Goal: Check status: Check status

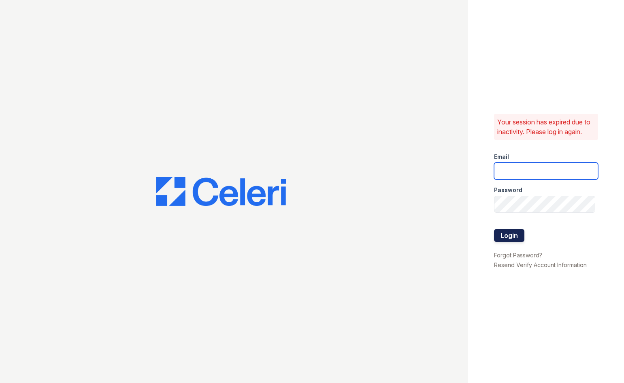
type input "[EMAIL_ADDRESS][DOMAIN_NAME]"
click at [521, 238] on button "Login" at bounding box center [509, 235] width 30 height 13
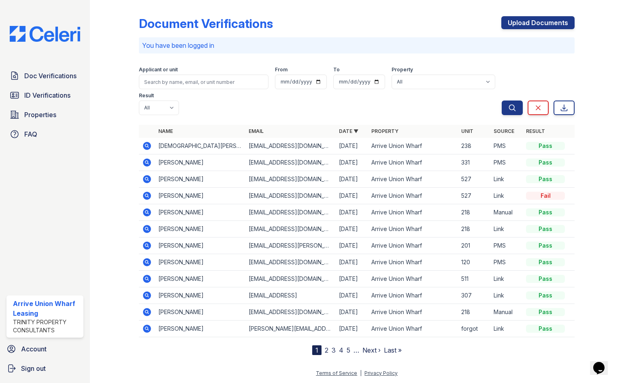
click at [196, 47] on p "You have been logged in" at bounding box center [356, 45] width 429 height 10
click at [199, 85] on input "search" at bounding box center [204, 82] width 130 height 15
type input "o"
type input "purtell"
click at [502, 100] on button "Search" at bounding box center [512, 107] width 21 height 15
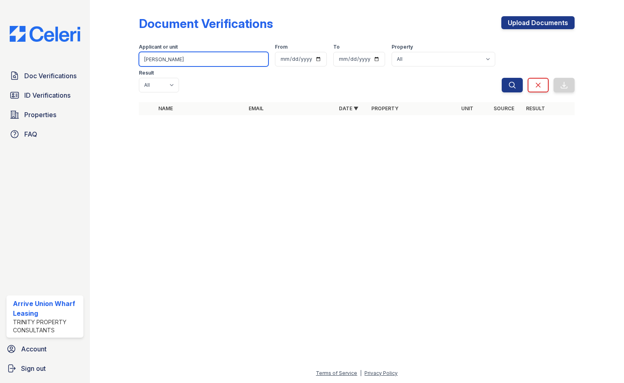
drag, startPoint x: 173, startPoint y: 63, endPoint x: 125, endPoint y: 63, distance: 48.6
click at [125, 63] on div "Document Verifications Upload Documents Filter Applicant or unit purtell From T…" at bounding box center [357, 68] width 509 height 136
type input "Emma Purtell"
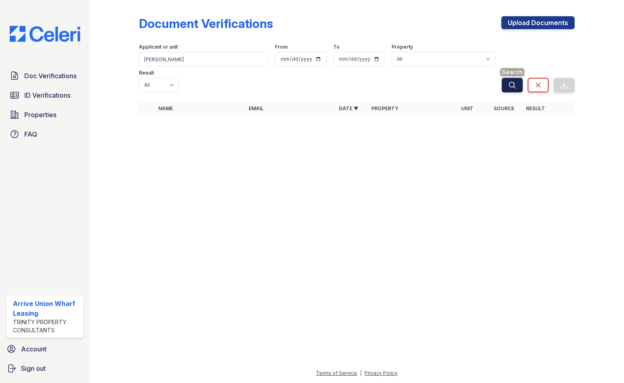
click at [508, 78] on button "Search" at bounding box center [512, 85] width 21 height 15
